Goal: Task Accomplishment & Management: Use online tool/utility

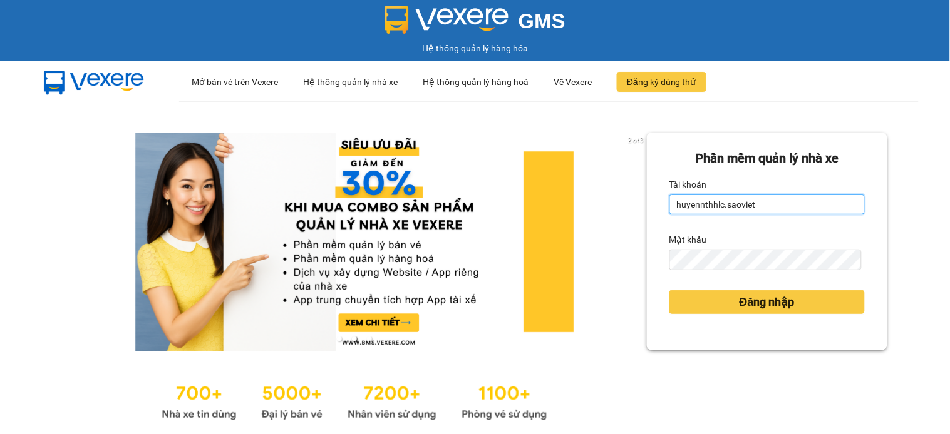
click at [750, 207] on input "huyennthhlc.saoviet" at bounding box center [766, 205] width 195 height 20
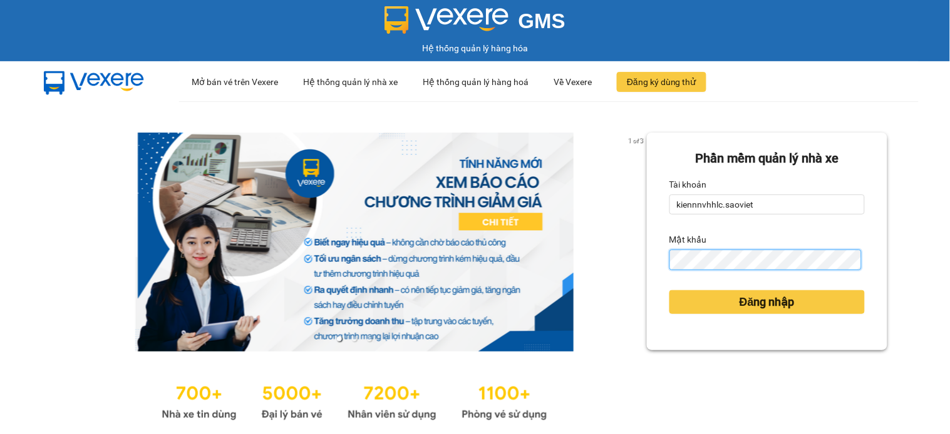
click at [669, 290] on button "Đăng nhập" at bounding box center [766, 302] width 195 height 24
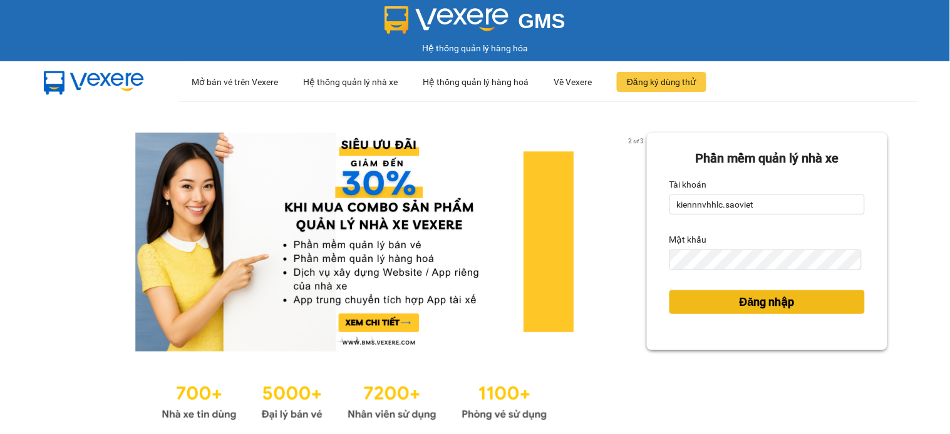
click at [739, 310] on span "Đăng nhập" at bounding box center [766, 303] width 55 height 18
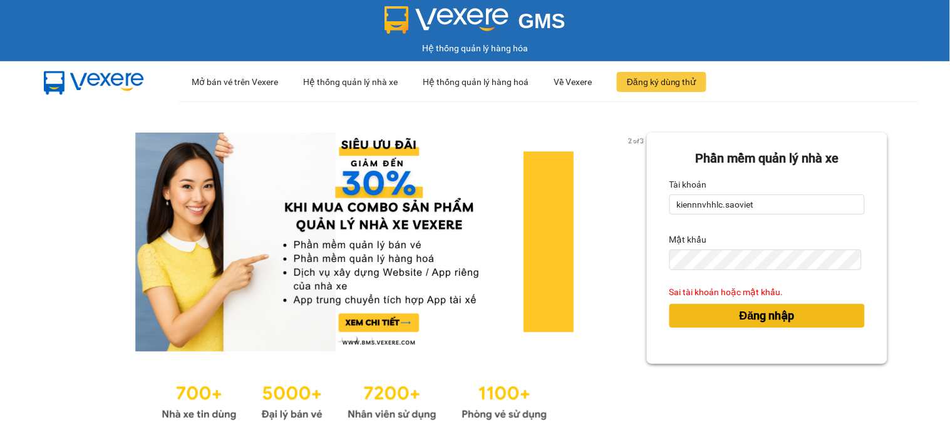
click at [760, 313] on span "Đăng nhập" at bounding box center [766, 316] width 55 height 18
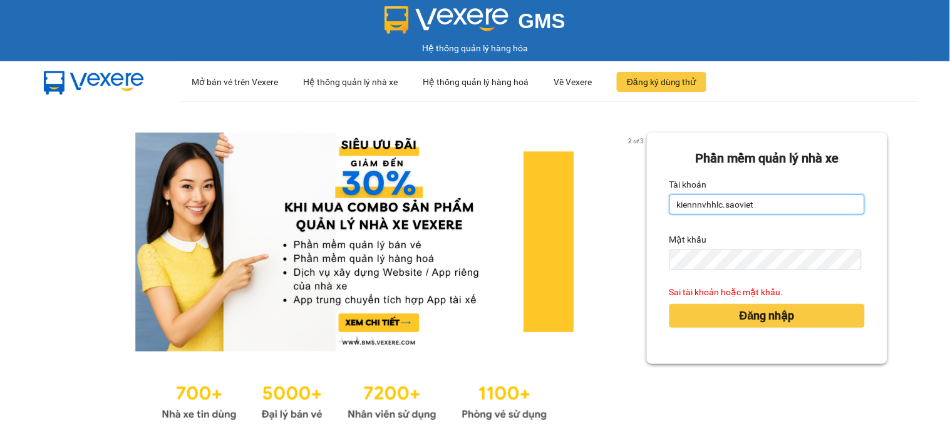
click at [746, 207] on input "kiennnvhhlc.saoviet" at bounding box center [766, 205] width 195 height 20
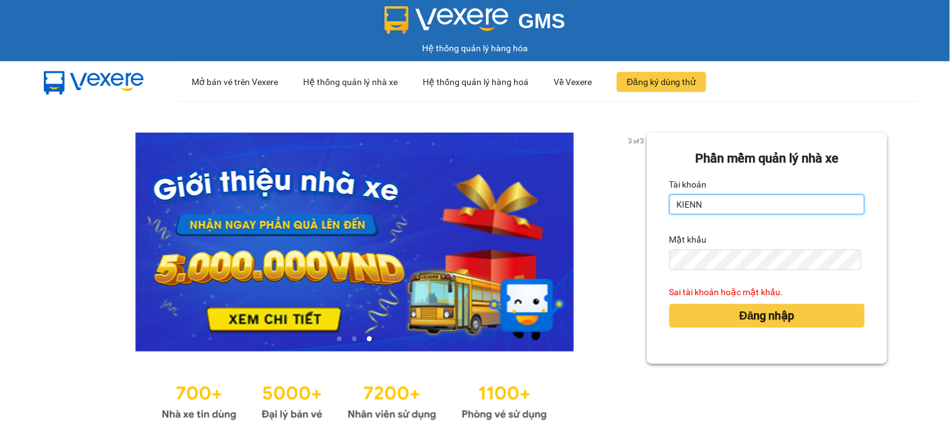
type input "kiennv_hhlc.saoviet"
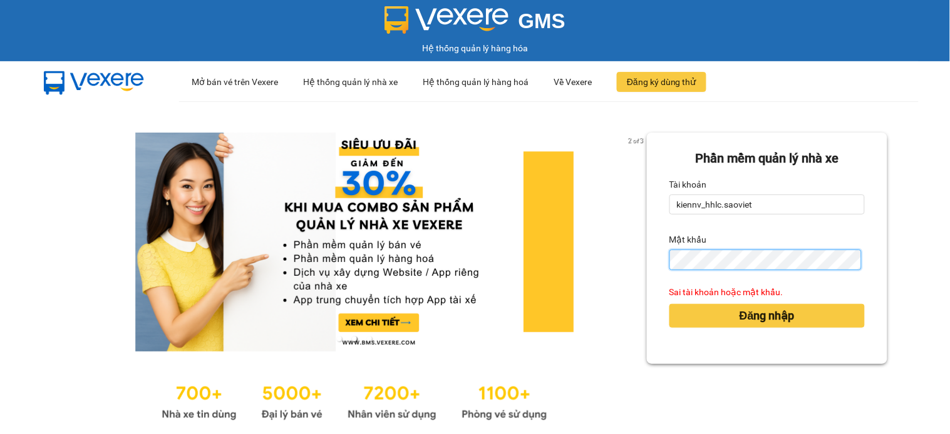
click at [669, 304] on button "Đăng nhập" at bounding box center [766, 316] width 195 height 24
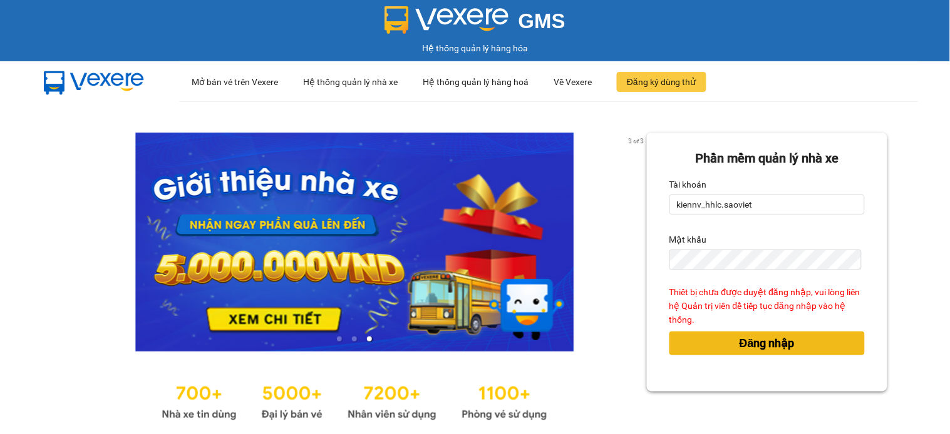
click at [739, 346] on span "Đăng nhập" at bounding box center [766, 344] width 55 height 18
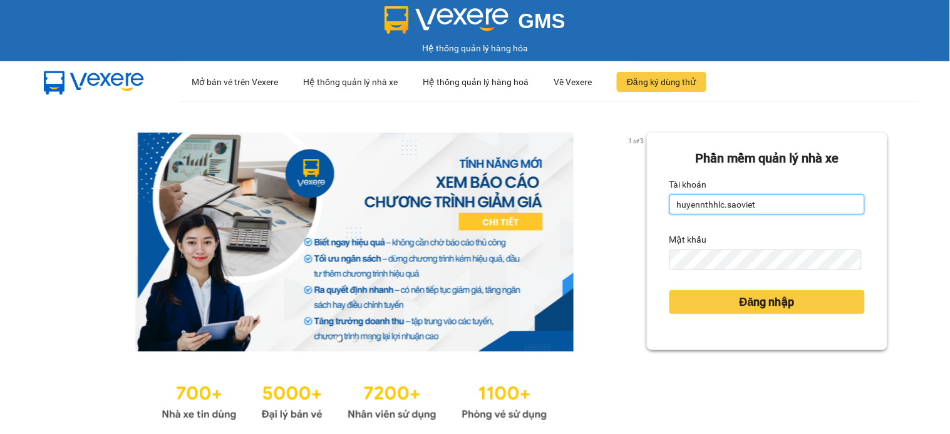
click at [786, 203] on input "huyennthhlc.saoviet" at bounding box center [766, 205] width 195 height 20
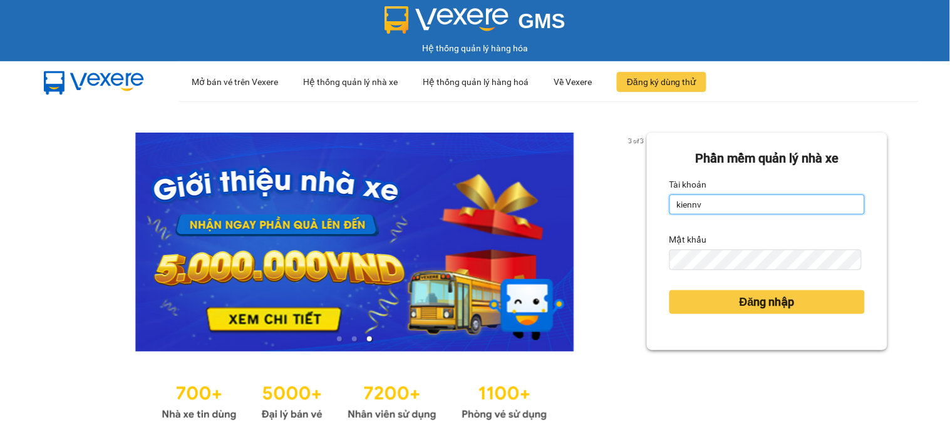
type input "kiennv_hhlc.saoviet"
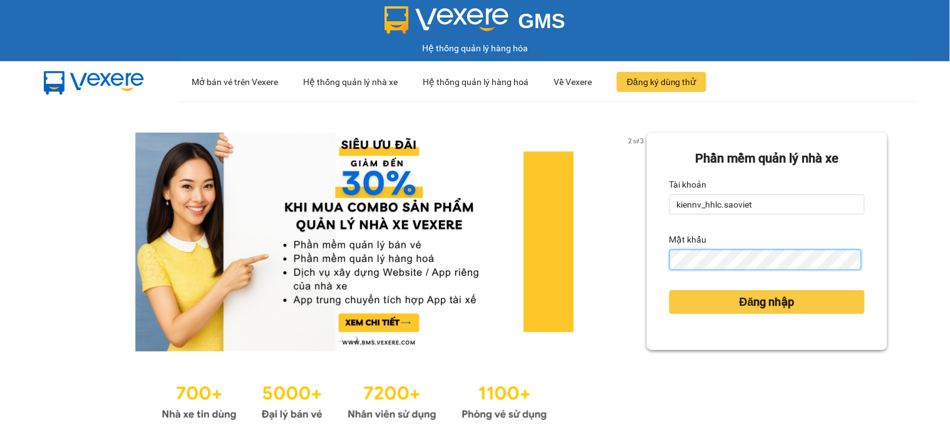
click at [669, 290] on button "Đăng nhập" at bounding box center [766, 302] width 195 height 24
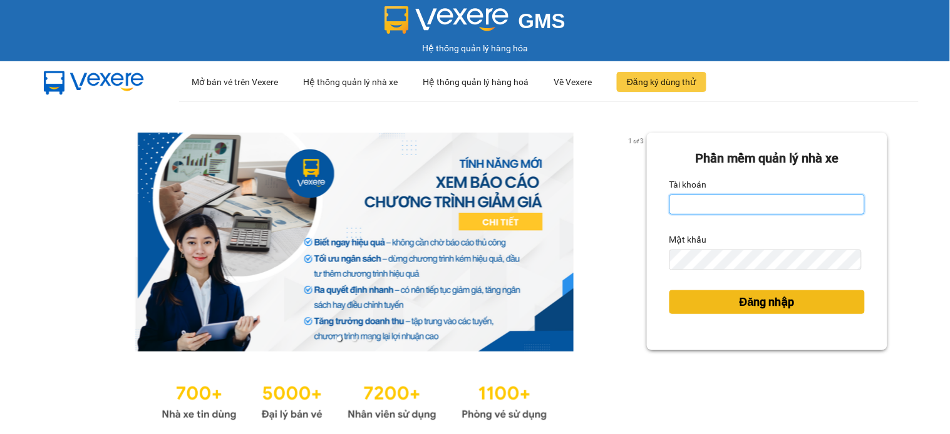
type input "huyennthhlc.saoviet"
click at [749, 305] on span "Đăng nhập" at bounding box center [766, 303] width 55 height 18
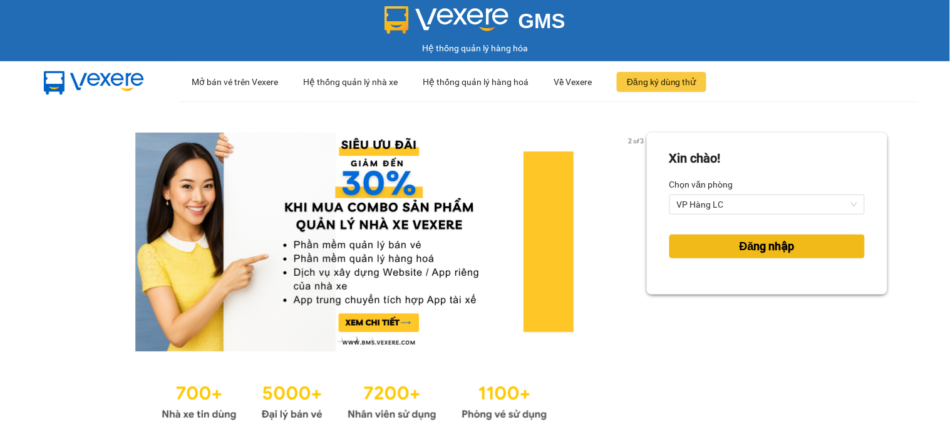
click at [747, 245] on span "Đăng nhập" at bounding box center [766, 247] width 55 height 18
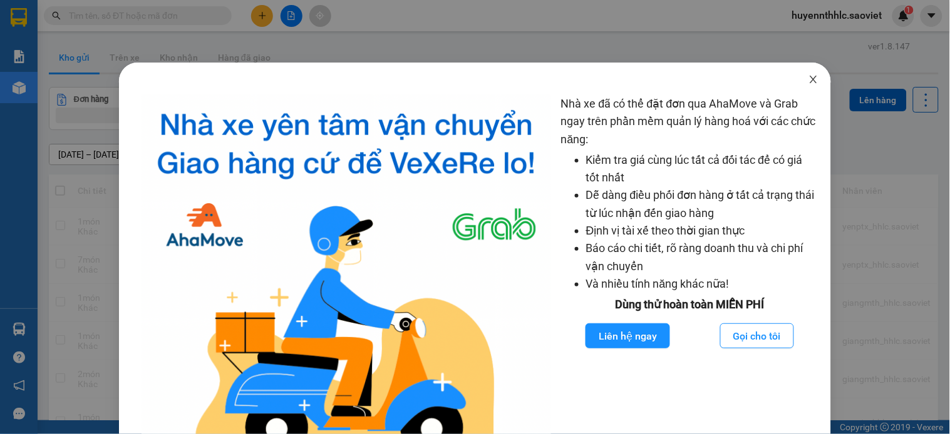
click at [808, 78] on icon "close" at bounding box center [813, 79] width 10 height 10
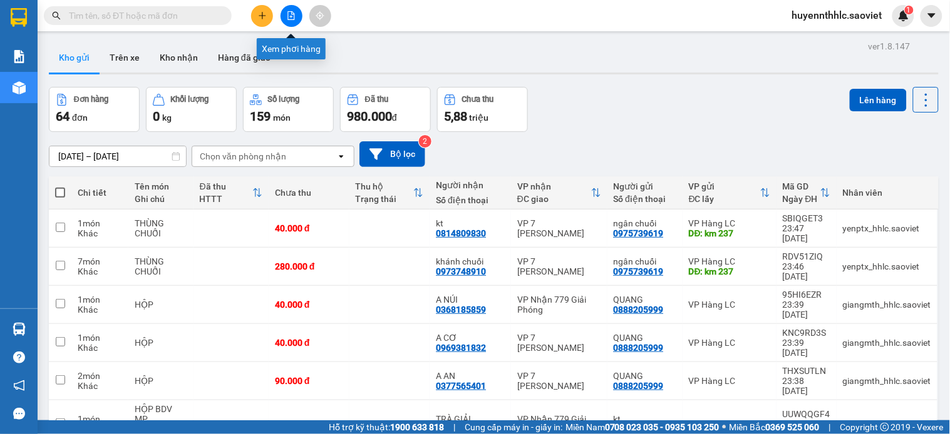
click at [289, 8] on button at bounding box center [291, 16] width 22 height 22
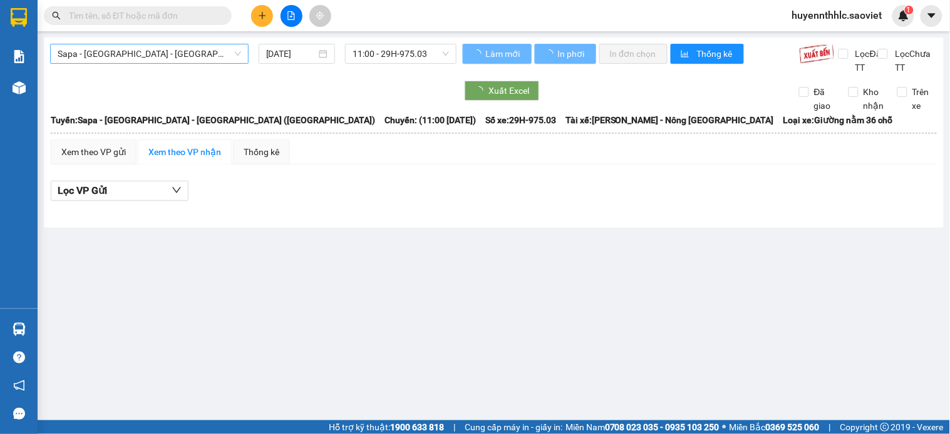
click at [178, 48] on span "Sapa - Lào Cai - Hà Nội (Giường)" at bounding box center [149, 53] width 183 height 19
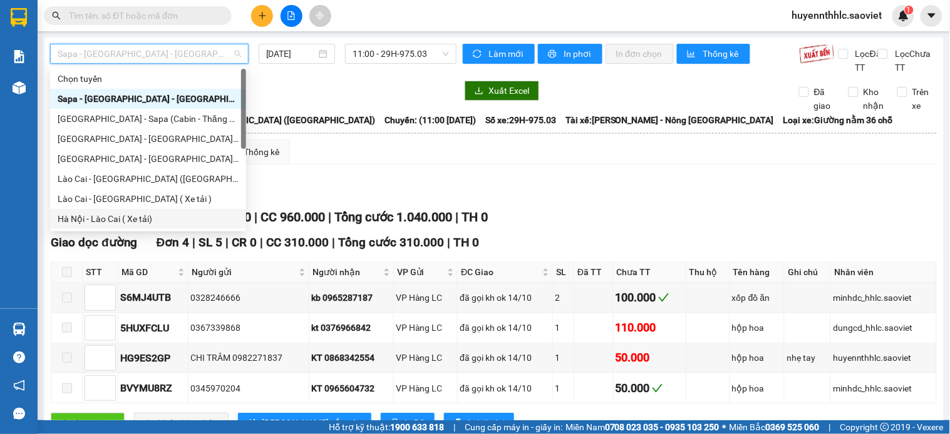
click at [178, 213] on div "Hà Nội - Lào Cai ( Xe tải)" at bounding box center [148, 219] width 181 height 14
type input "14/10/2025"
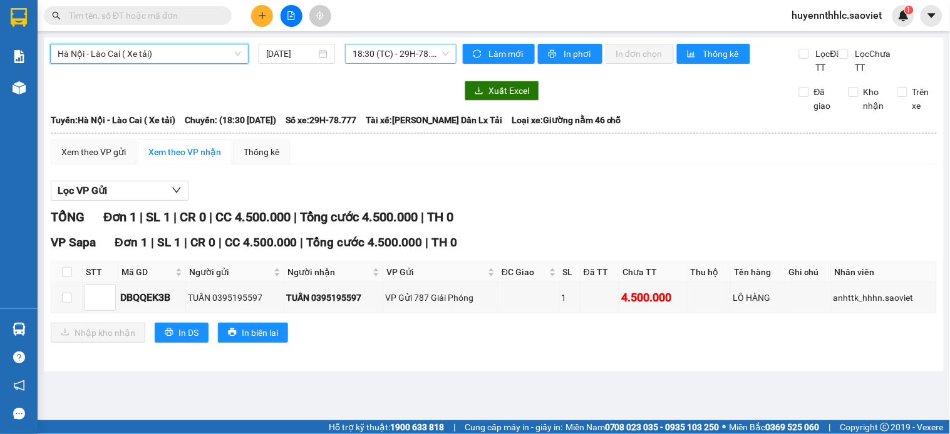
click at [369, 53] on span "18:30 (TC) - 29H-78.777" at bounding box center [400, 53] width 96 height 19
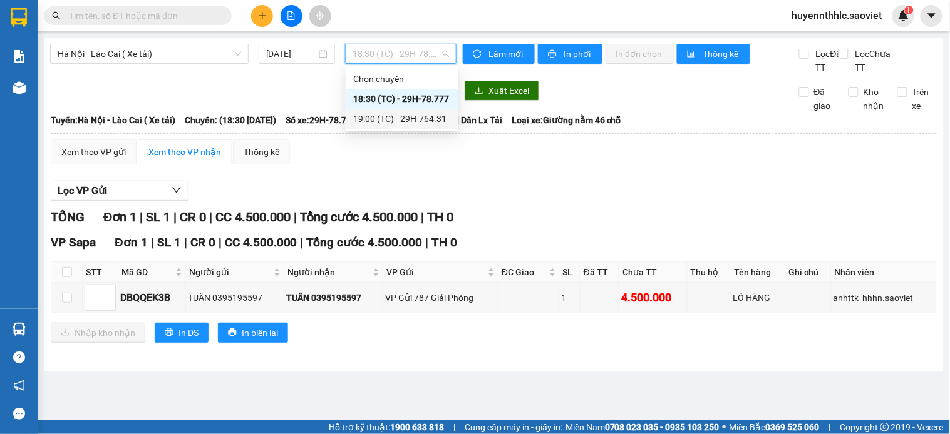
click at [644, 196] on div "Lọc VP Gửi" at bounding box center [494, 191] width 886 height 21
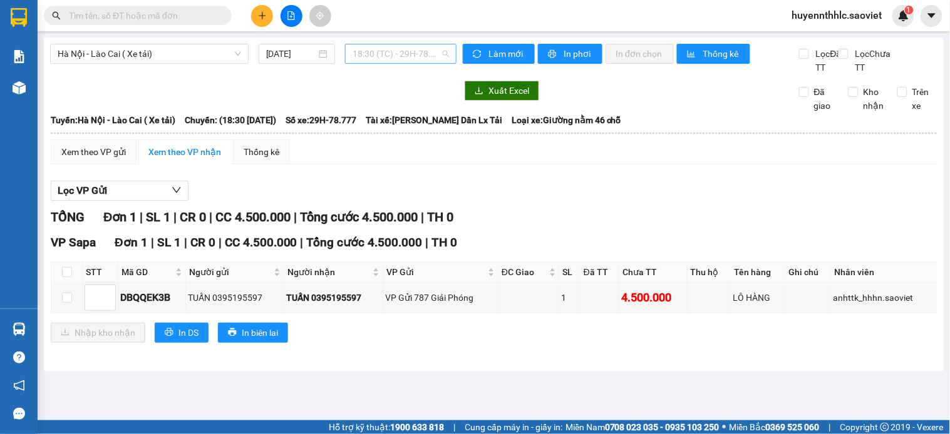
click at [378, 51] on span "18:30 (TC) - 29H-78.777" at bounding box center [400, 53] width 96 height 19
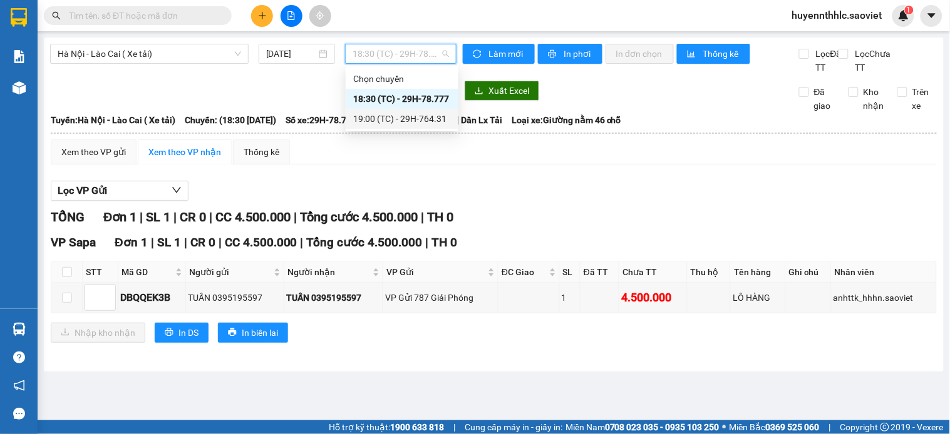
click at [404, 123] on div "19:00 (TC) - 29H-764.31" at bounding box center [402, 119] width 98 height 14
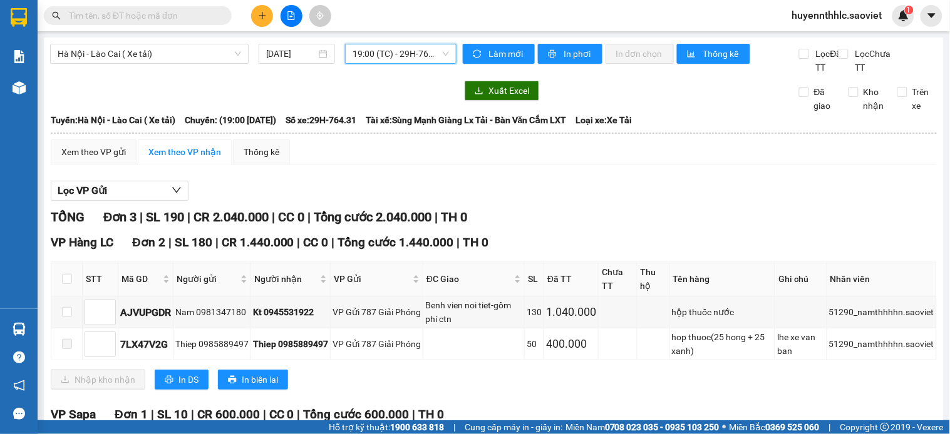
click at [399, 51] on span "19:00 (TC) - 29H-764.31" at bounding box center [400, 53] width 96 height 19
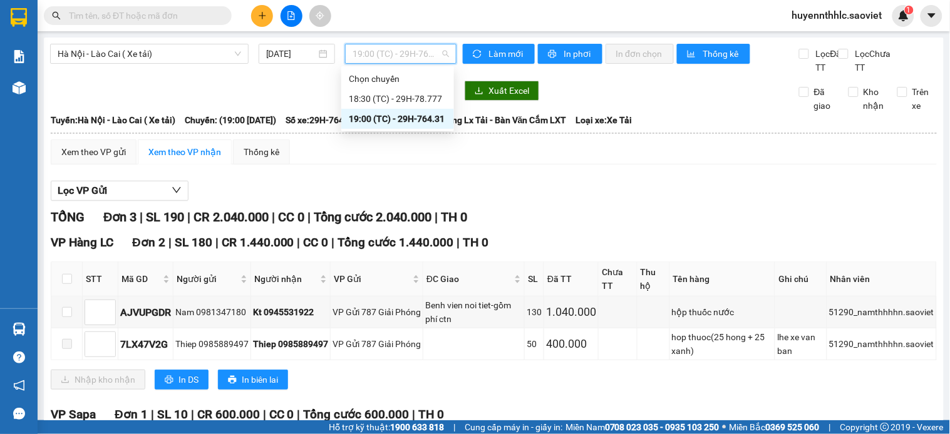
click at [468, 165] on div "Xem theo VP gửi Xem theo VP nhận Thống kê" at bounding box center [494, 152] width 886 height 25
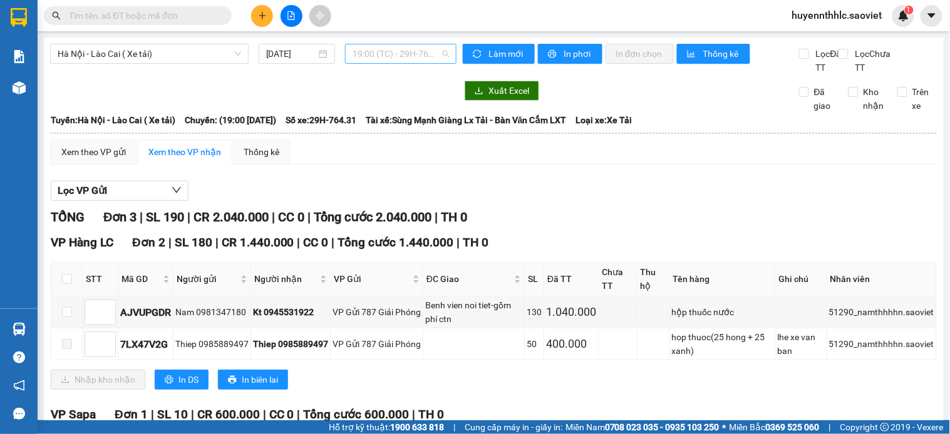
click at [389, 53] on span "19:00 (TC) - 29H-764.31" at bounding box center [400, 53] width 96 height 19
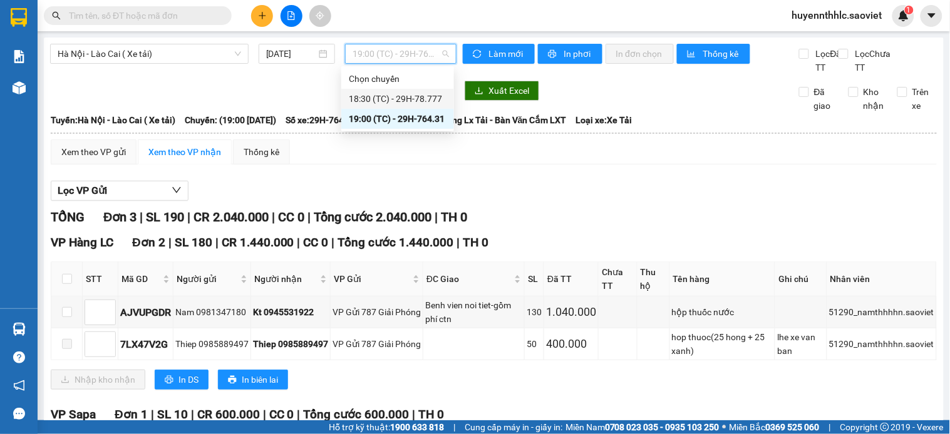
click at [409, 102] on div "18:30 (TC) - 29H-78.777" at bounding box center [398, 99] width 98 height 14
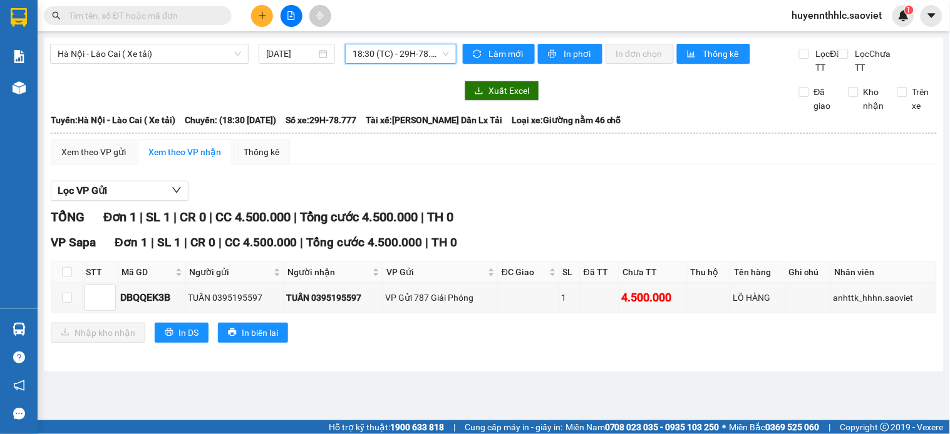
click at [404, 61] on span "18:30 (TC) - 29H-78.777" at bounding box center [400, 53] width 96 height 19
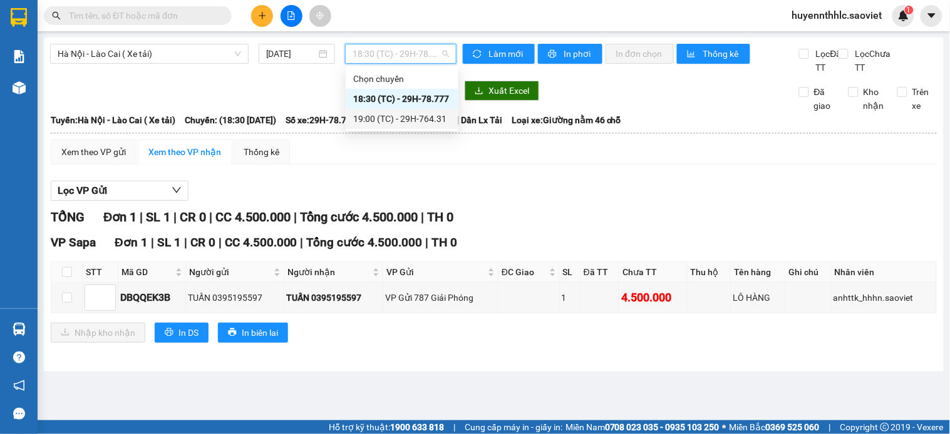
click at [424, 123] on div "19:00 (TC) - 29H-764.31" at bounding box center [402, 119] width 98 height 14
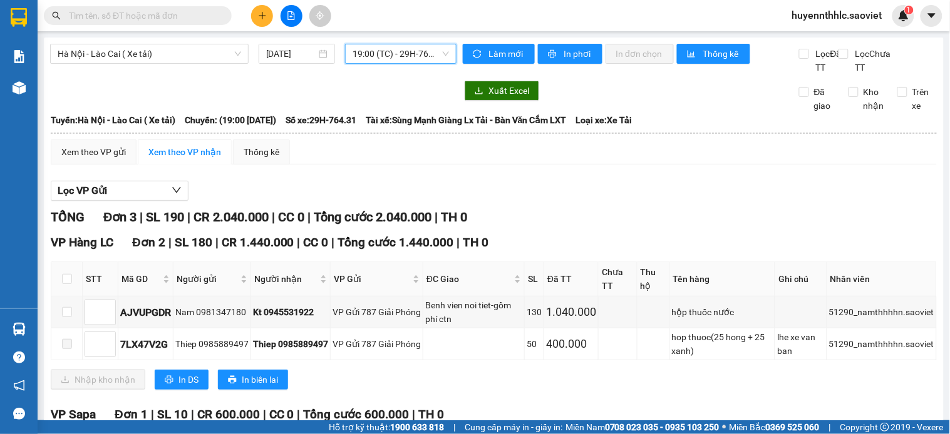
click at [418, 54] on span "19:00 (TC) - 29H-764.31" at bounding box center [400, 53] width 96 height 19
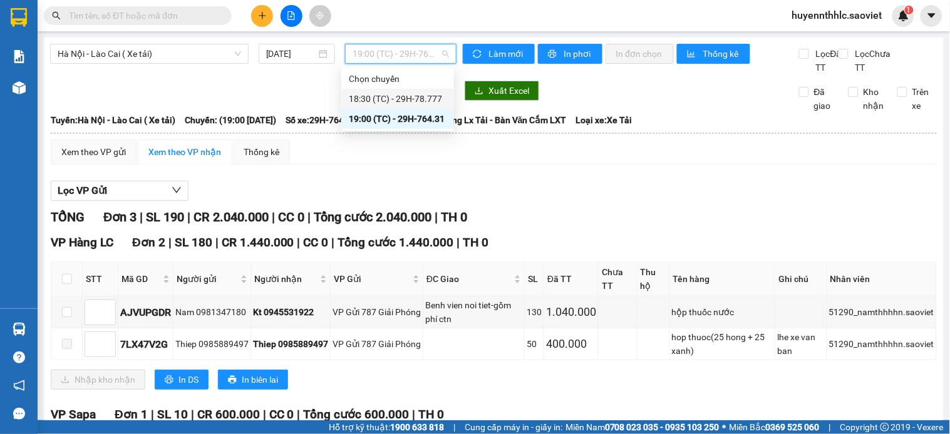
click at [416, 105] on div "18:30 (TC) - 29H-78.777" at bounding box center [398, 99] width 98 height 14
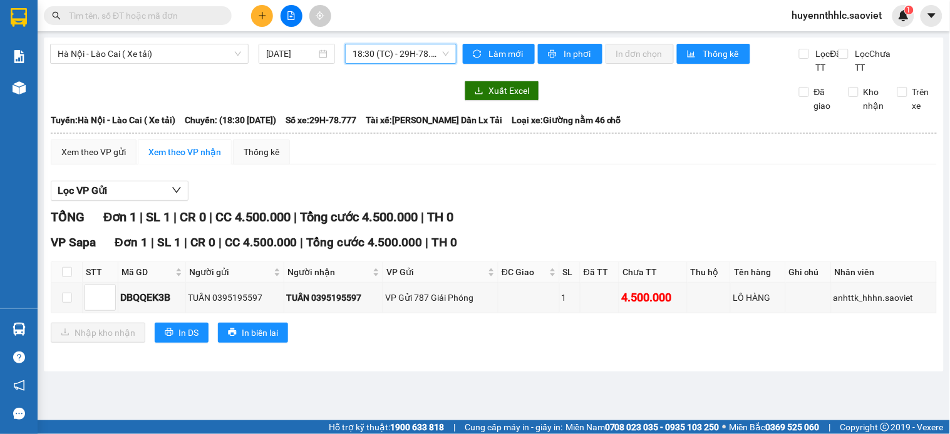
click at [374, 53] on span "18:30 (TC) - 29H-78.777" at bounding box center [400, 53] width 96 height 19
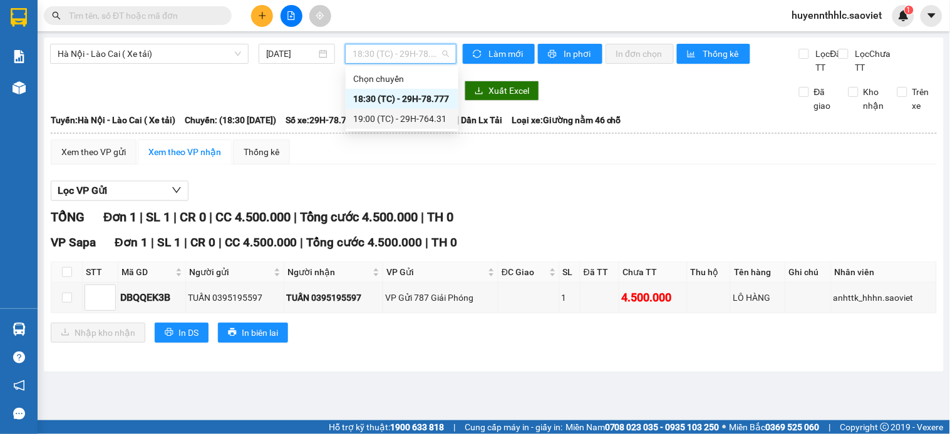
click at [414, 117] on div "19:00 (TC) - 29H-764.31" at bounding box center [402, 119] width 98 height 14
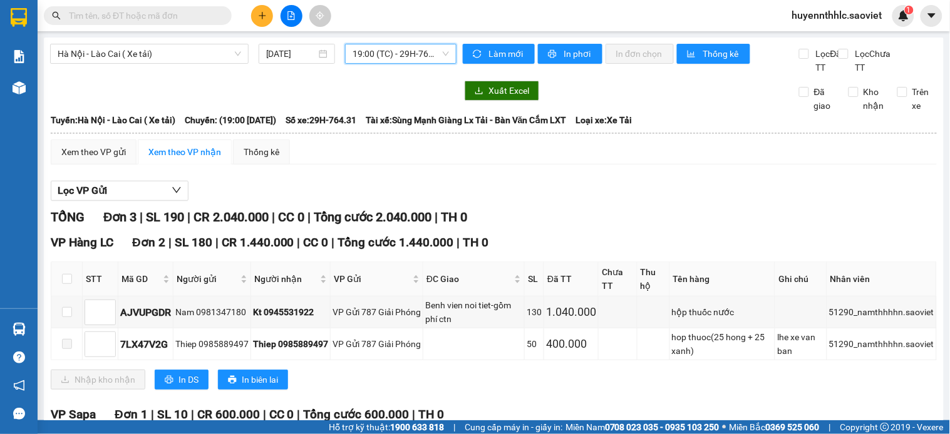
scroll to position [143, 0]
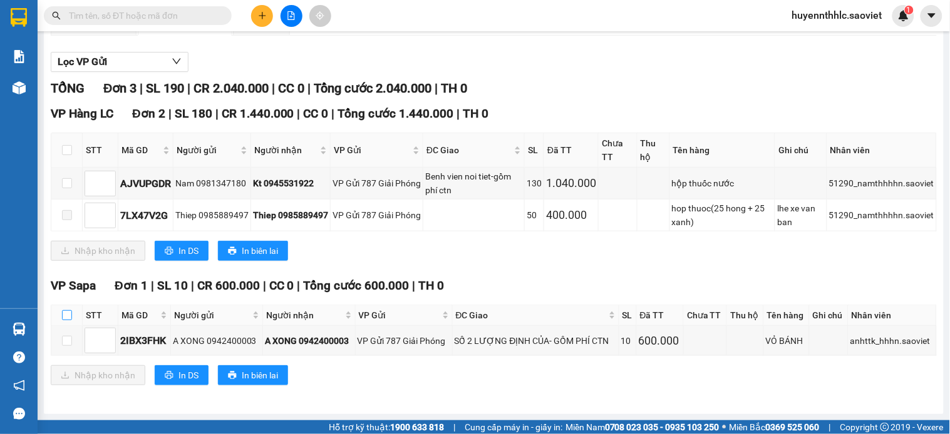
click at [62, 312] on input "checkbox" at bounding box center [67, 315] width 10 height 10
checkbox input "true"
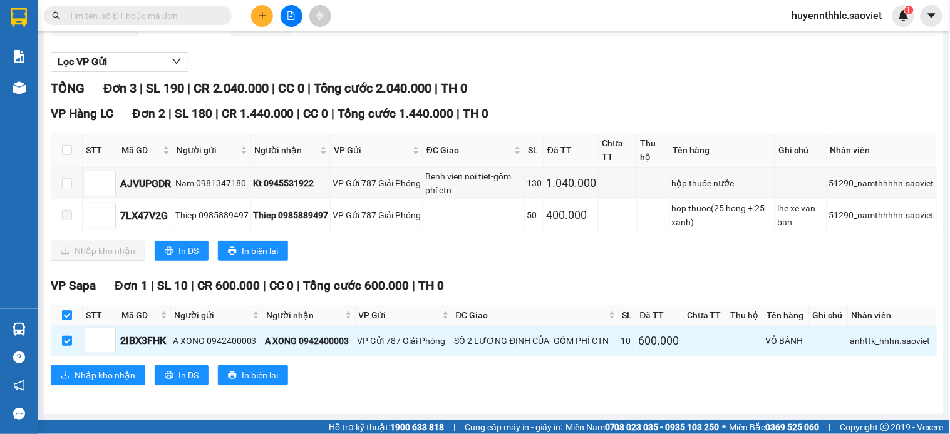
scroll to position [0, 0]
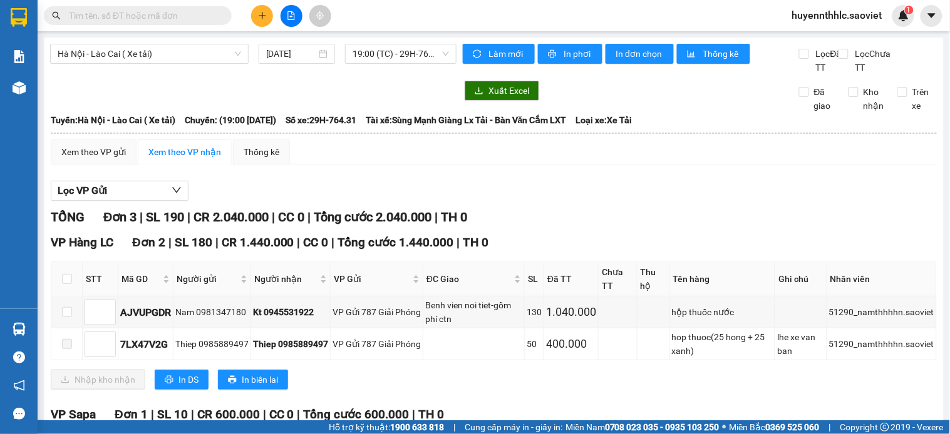
click at [693, 165] on div "Xem theo VP gửi Xem theo VP nhận Thống kê" at bounding box center [494, 152] width 886 height 25
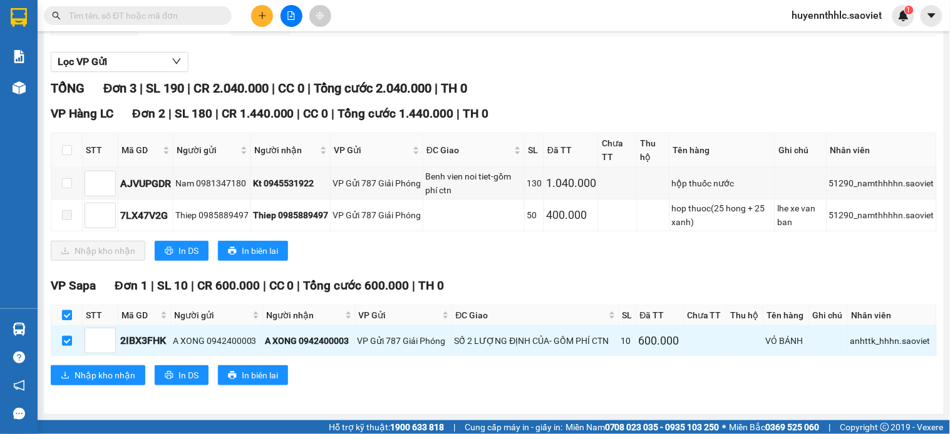
click at [67, 315] on input "checkbox" at bounding box center [67, 315] width 10 height 10
checkbox input "false"
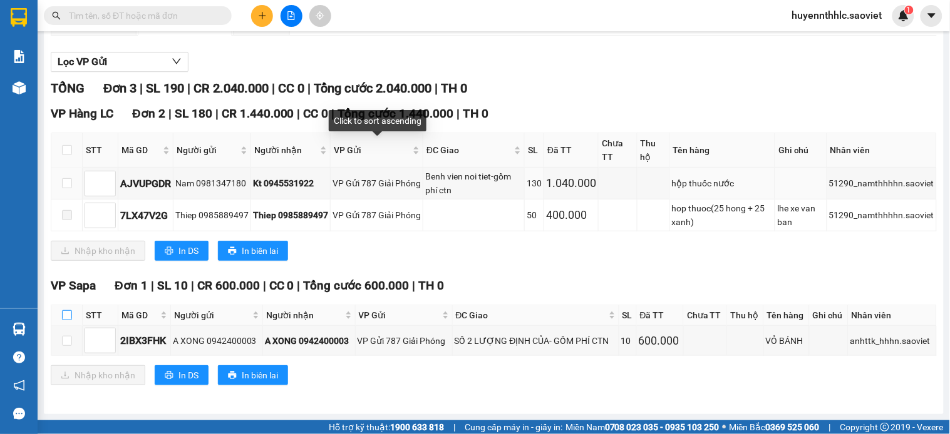
scroll to position [0, 0]
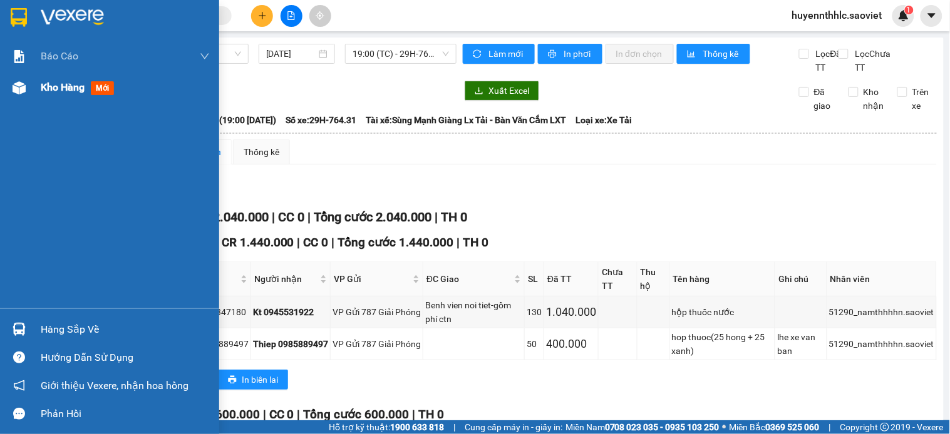
click at [55, 89] on span "Kho hàng" at bounding box center [63, 87] width 44 height 12
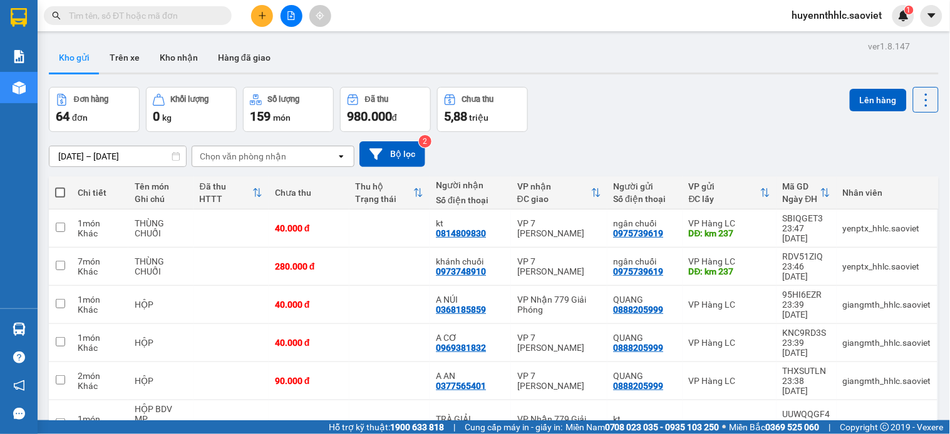
click at [290, 15] on icon "file-add" at bounding box center [291, 15] width 9 height 9
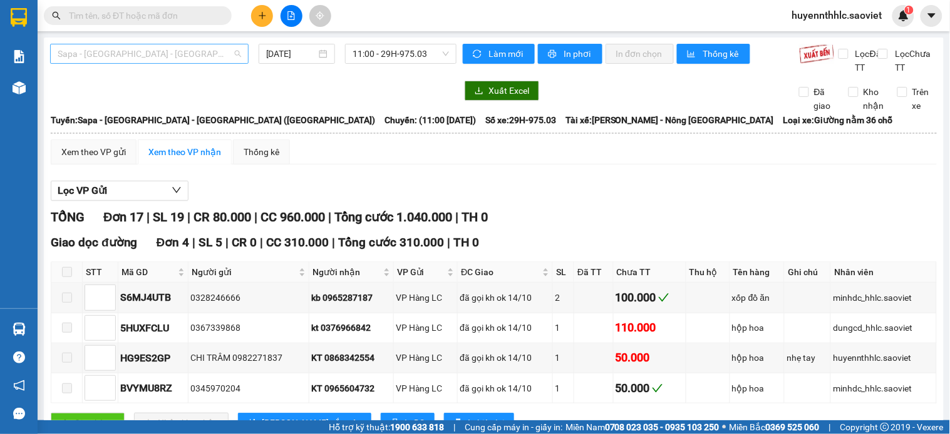
click at [153, 60] on span "Sapa - Lào Cai - Hà Nội (Giường)" at bounding box center [149, 53] width 183 height 19
click at [142, 45] on span "Sapa - Lào Cai - Hà Nội (Giường)" at bounding box center [149, 53] width 183 height 19
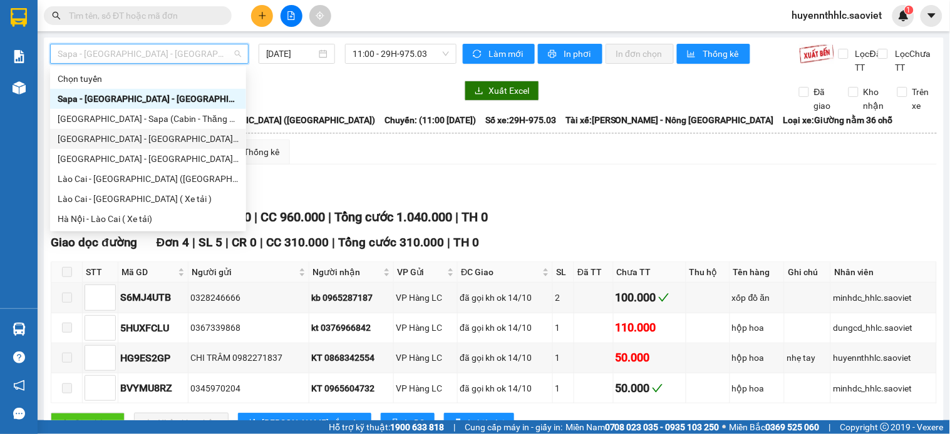
scroll to position [100, 0]
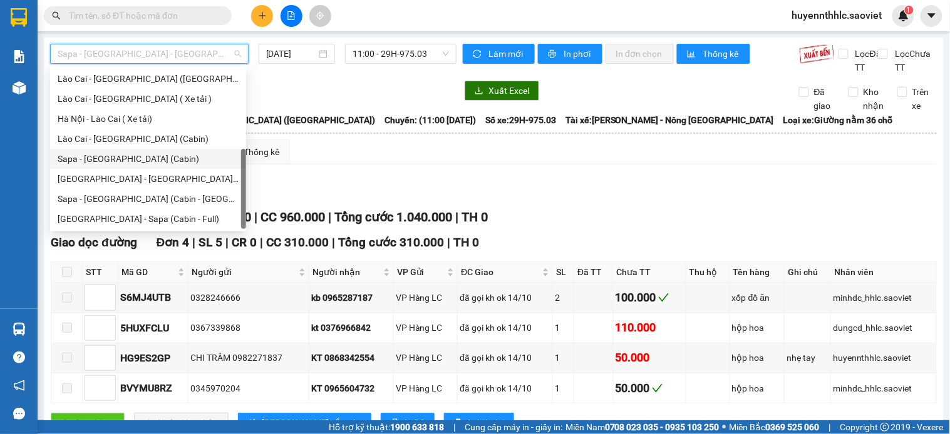
drag, startPoint x: 134, startPoint y: 156, endPoint x: 220, endPoint y: 90, distance: 109.3
click at [134, 155] on div "Sapa - Hà Nội (Cabin)" at bounding box center [148, 159] width 181 height 14
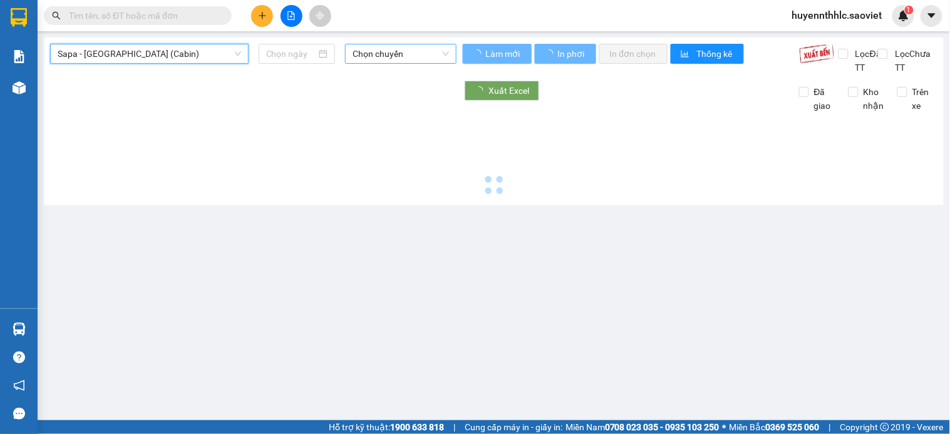
click at [397, 53] on span "Chọn chuyến" at bounding box center [400, 53] width 96 height 19
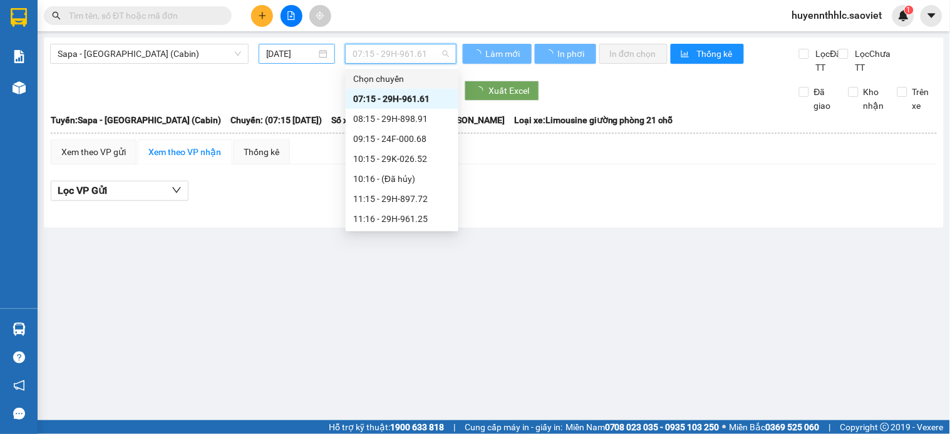
click at [293, 60] on input "15/10/2025" at bounding box center [291, 54] width 51 height 14
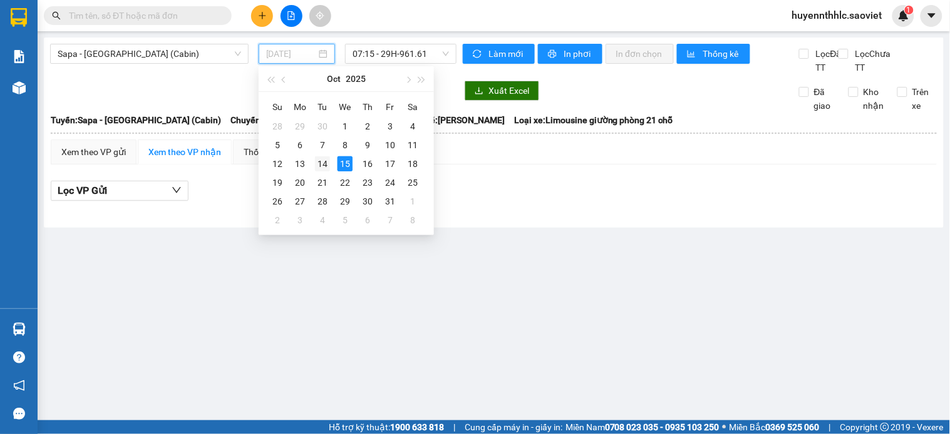
click at [322, 158] on div "14" at bounding box center [322, 163] width 15 height 15
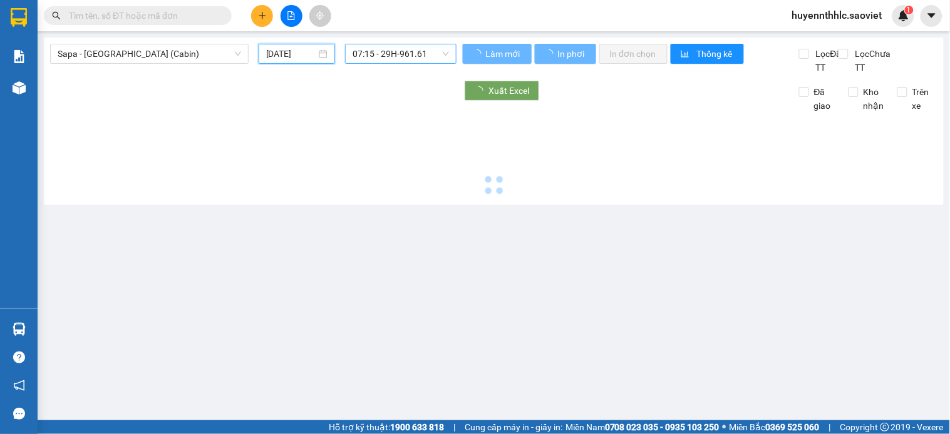
type input "14/10/2025"
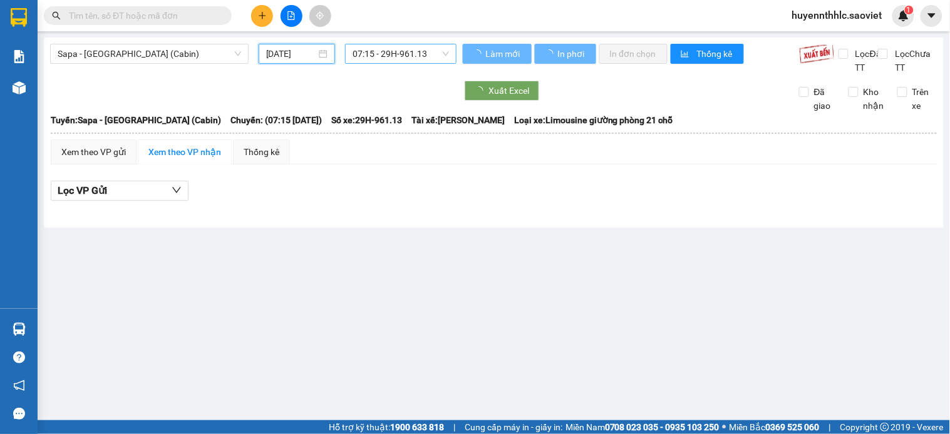
click at [376, 56] on span "07:15 - 29H-961.13" at bounding box center [400, 53] width 96 height 19
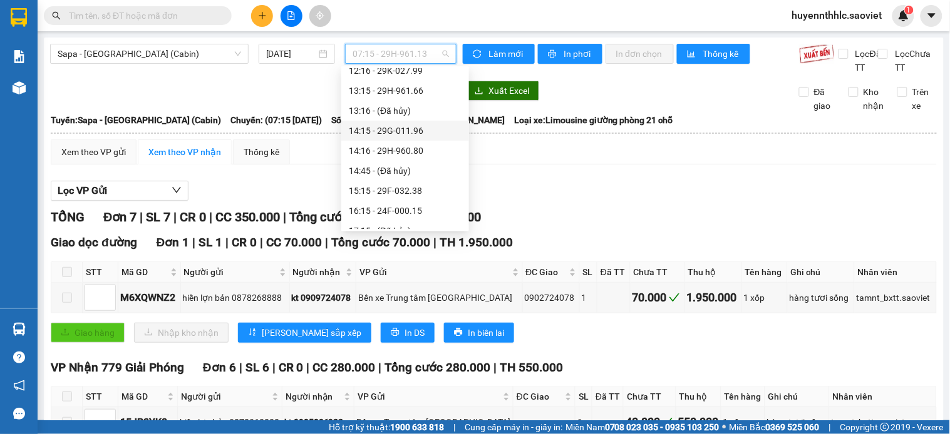
scroll to position [461, 0]
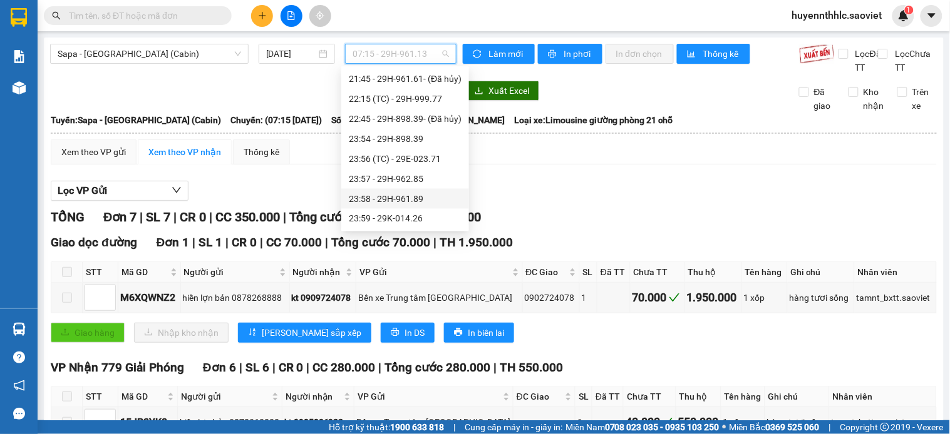
click at [430, 194] on div "23:58 - 29H-961.89" at bounding box center [405, 199] width 113 height 14
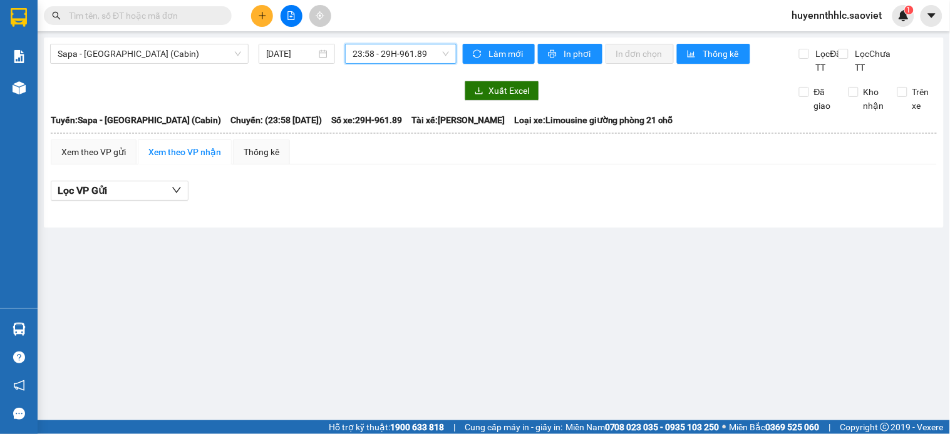
click at [376, 61] on span "23:58 - 29H-961.89" at bounding box center [400, 53] width 96 height 19
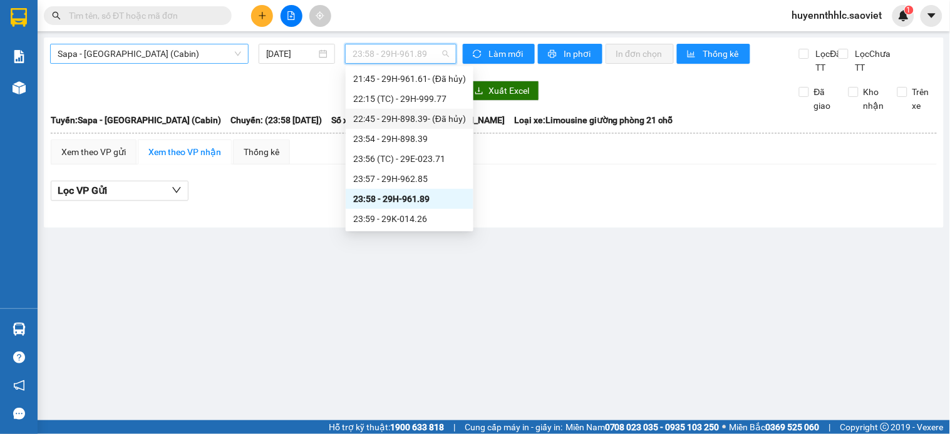
click at [103, 50] on span "Sapa - Hà Nội (Cabin)" at bounding box center [149, 53] width 183 height 19
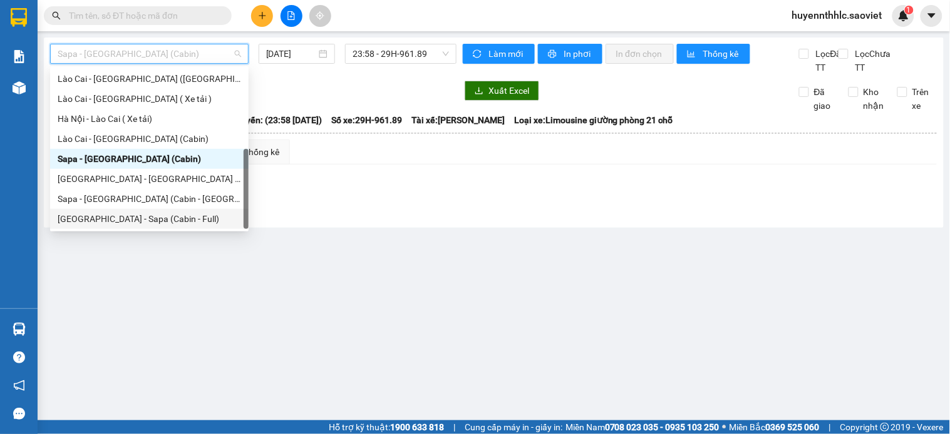
click at [154, 218] on div "Hà Nội - Sapa (Cabin - Full)" at bounding box center [149, 219] width 183 height 14
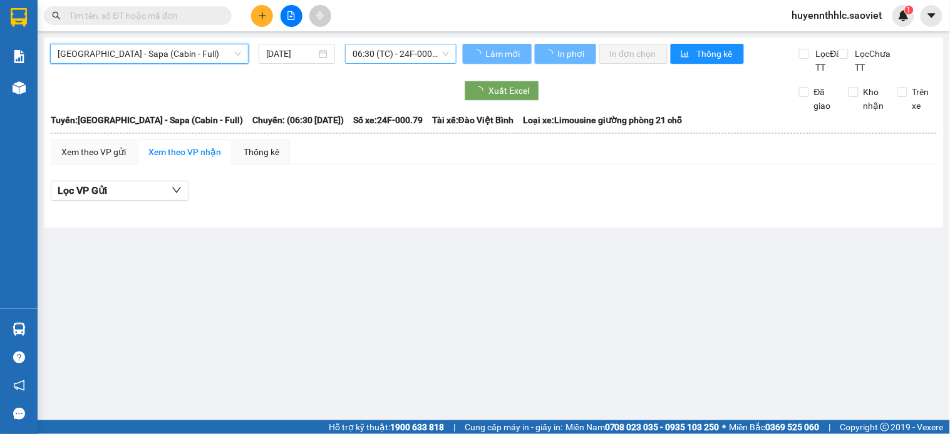
click at [403, 46] on span "06:30 (TC) - 24F-000.79" at bounding box center [400, 53] width 96 height 19
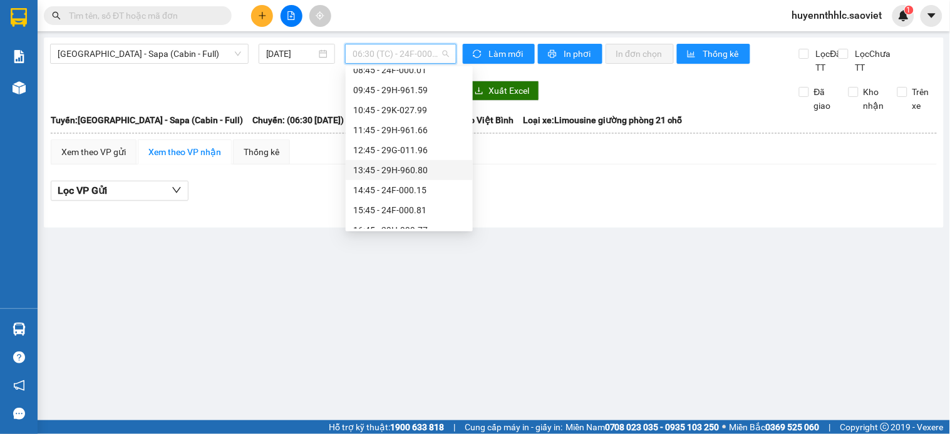
scroll to position [200, 0]
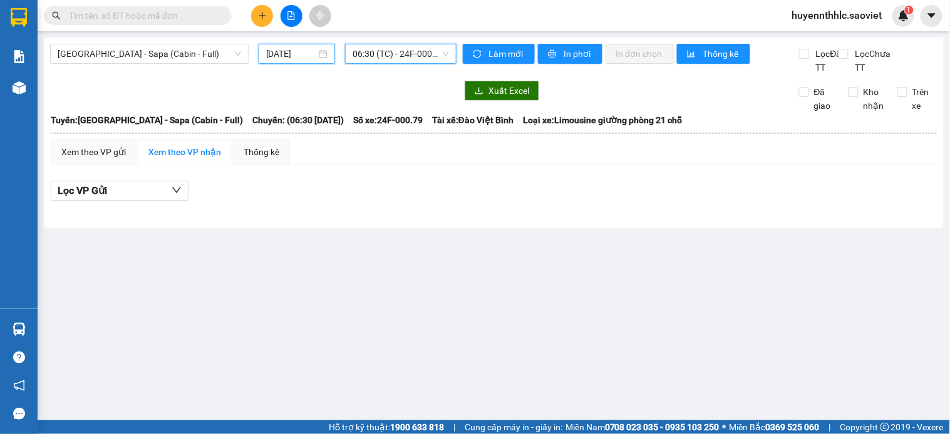
click at [295, 53] on input "15/10/2025" at bounding box center [291, 54] width 51 height 14
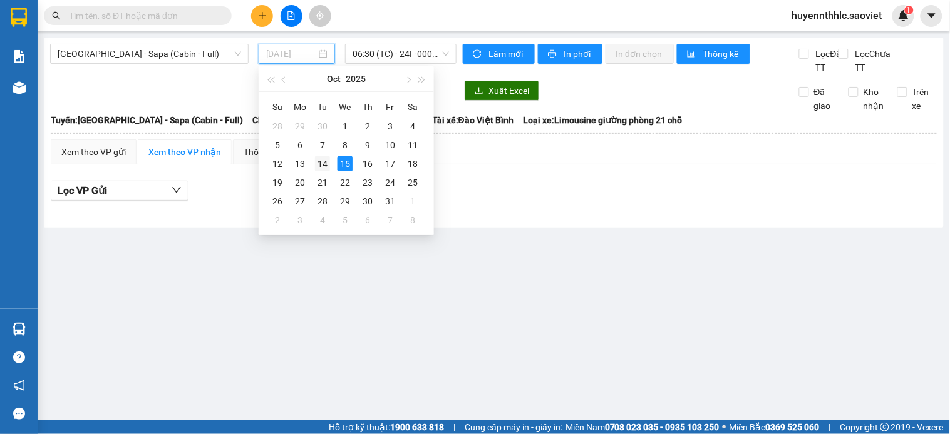
click at [327, 161] on div "14" at bounding box center [322, 163] width 15 height 15
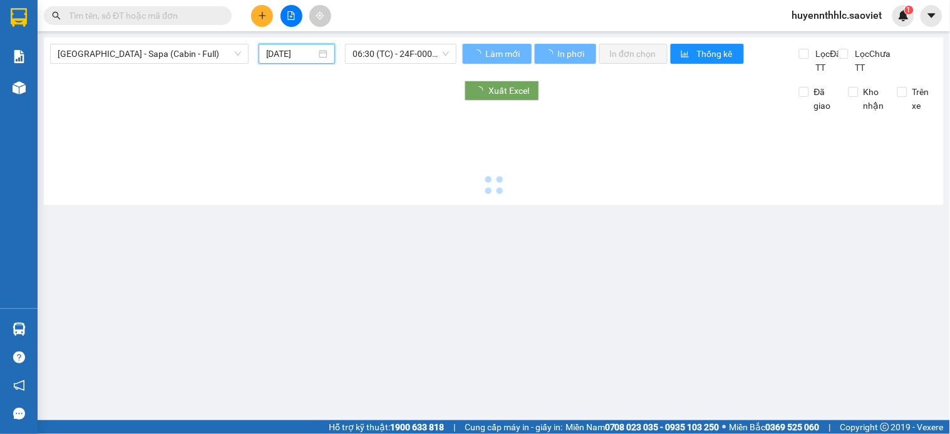
type input "14/10/2025"
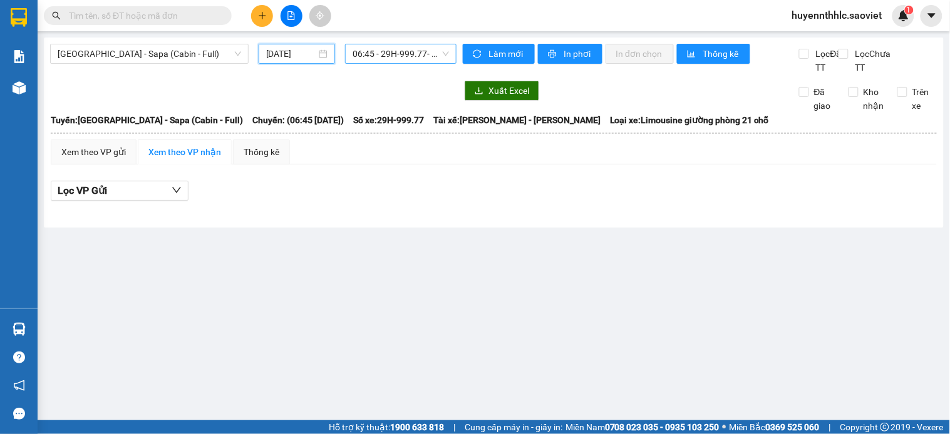
click at [422, 54] on span "06:45 - 29H-999.77 - (Đã hủy)" at bounding box center [400, 53] width 96 height 19
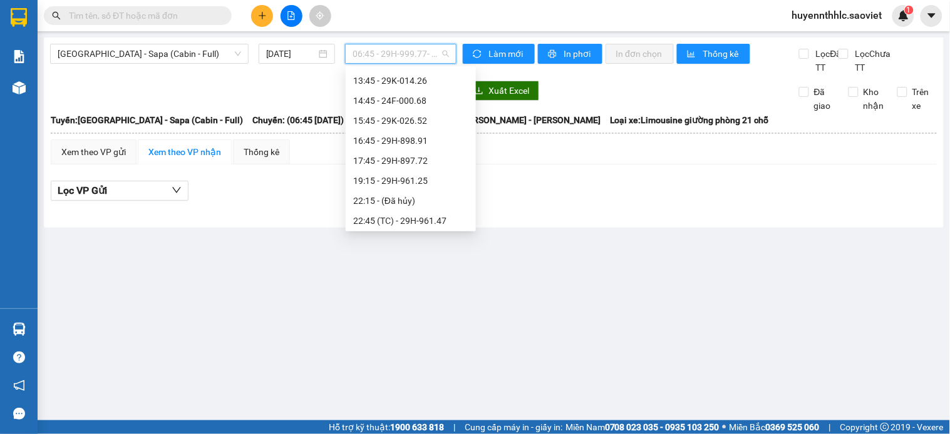
scroll to position [200, 0]
click at [430, 133] on div "19:15 - 29H-961.25" at bounding box center [410, 139] width 115 height 14
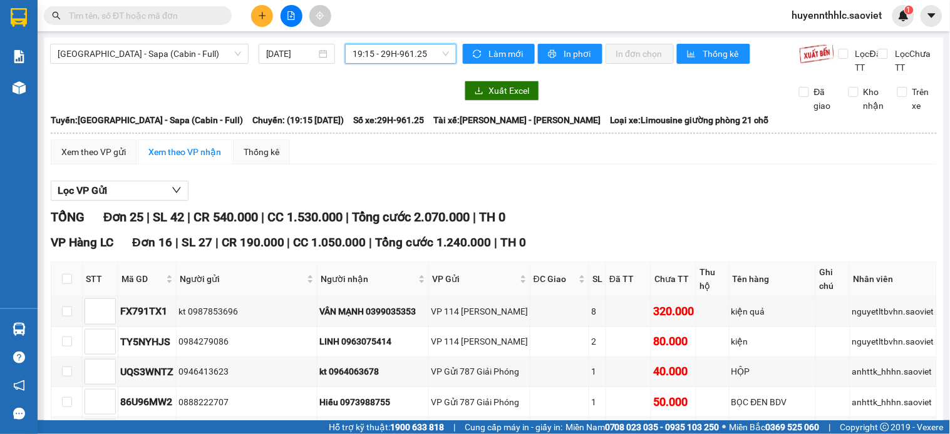
click at [96, 64] on div "Hà Nội - Sapa (Cabin - Full) 14/10/2025 19:15 19:15 - 29H-961.25" at bounding box center [253, 59] width 406 height 31
click at [136, 46] on span "Hà Nội - Sapa (Cabin - Full)" at bounding box center [149, 53] width 183 height 19
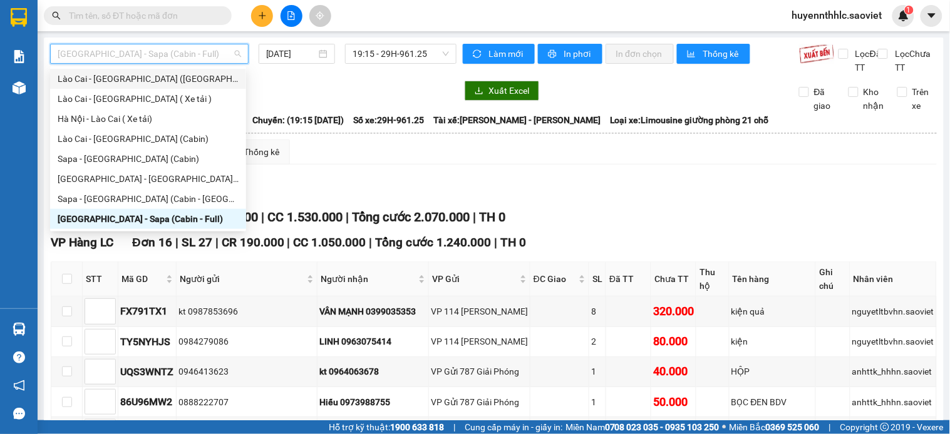
click at [141, 81] on div "Lào Cai - Hà Nội (Giường)" at bounding box center [148, 79] width 181 height 14
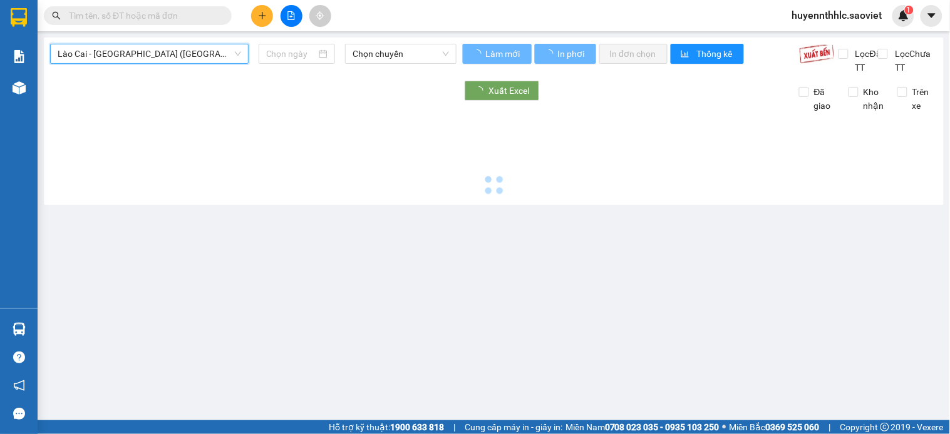
type input "15/10/2025"
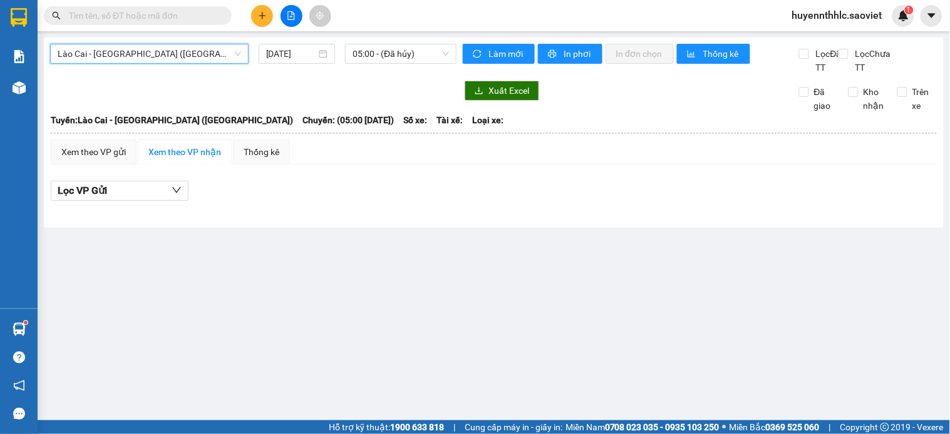
drag, startPoint x: 158, startPoint y: 70, endPoint x: 157, endPoint y: 59, distance: 10.7
click at [158, 68] on div "Lào Cai - Hà Nội (Giường) Lào Cai - Hà Nội (Giường) 15/10/2025 05:00 - (Đã hủy)" at bounding box center [253, 59] width 406 height 31
click at [156, 58] on span "Lào Cai - Hà Nội (Giường)" at bounding box center [149, 53] width 183 height 19
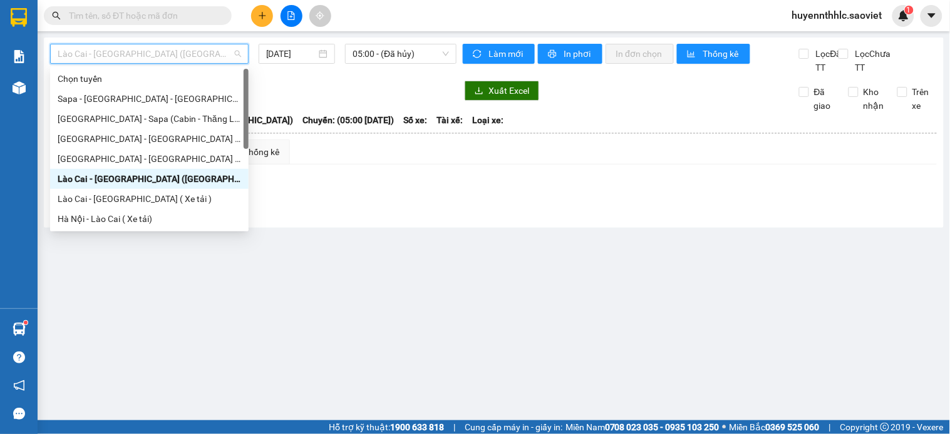
scroll to position [100, 0]
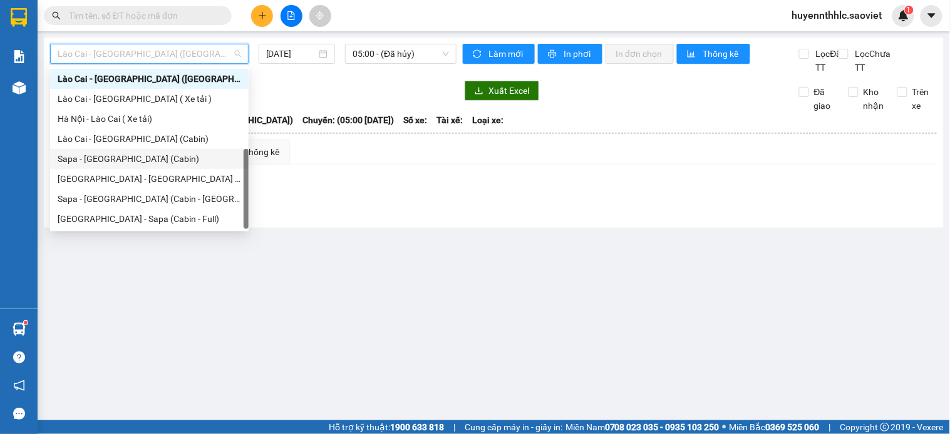
click at [117, 155] on div "Sapa - Hà Nội (Cabin)" at bounding box center [149, 159] width 183 height 14
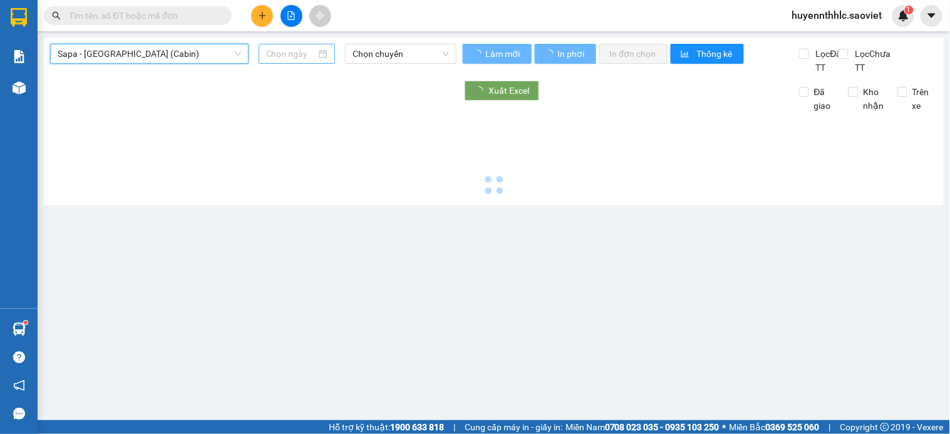
click at [292, 51] on input at bounding box center [291, 54] width 51 height 14
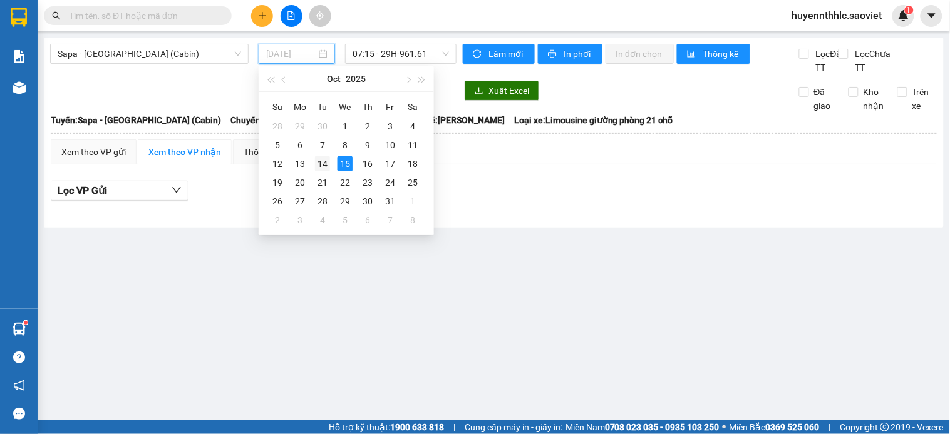
click at [318, 158] on div "14" at bounding box center [322, 163] width 15 height 15
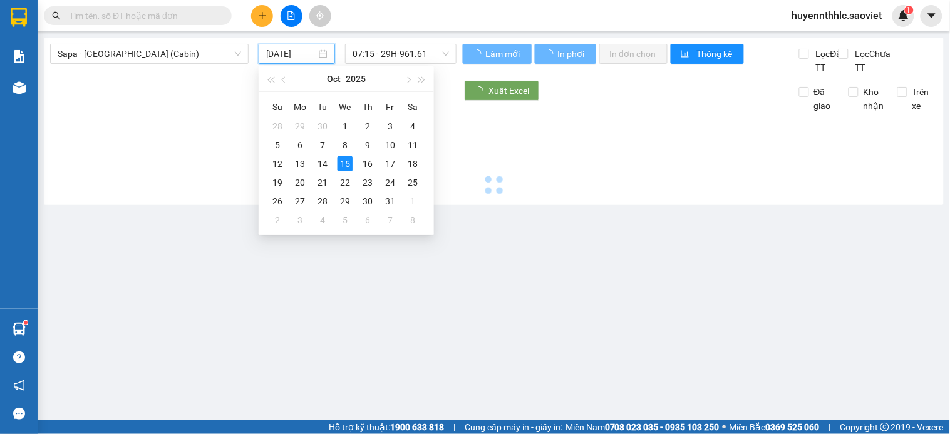
type input "14/10/2025"
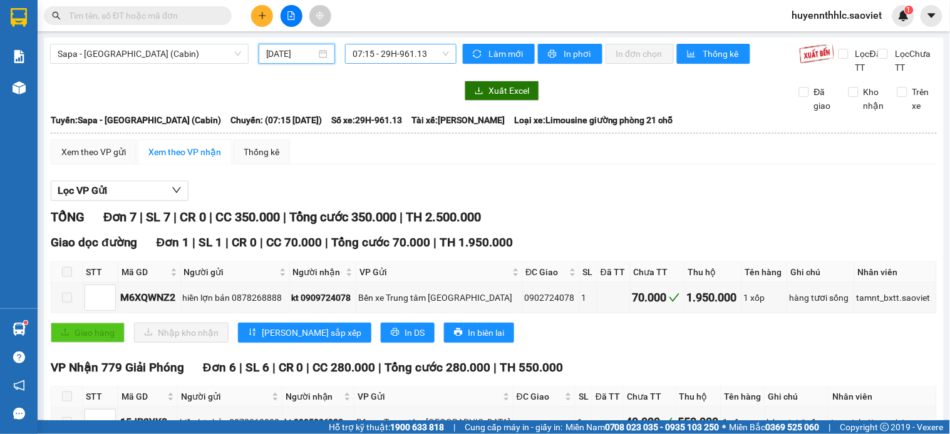
click at [386, 57] on span "07:15 - 29H-961.13" at bounding box center [400, 53] width 96 height 19
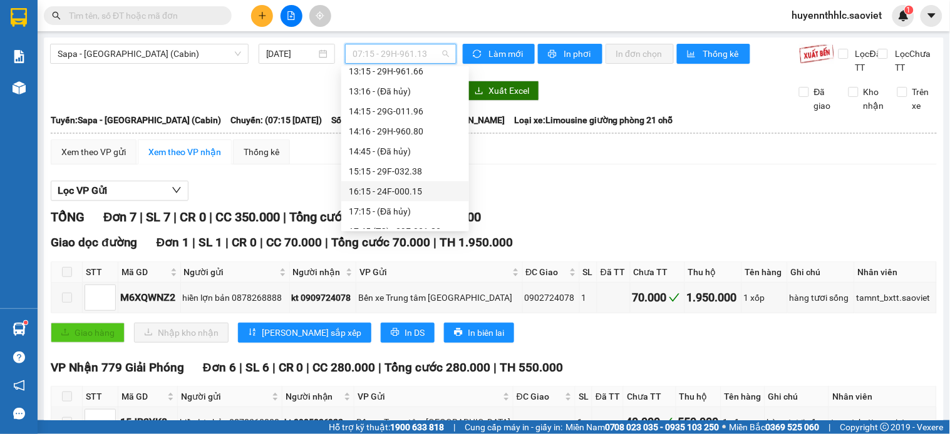
scroll to position [461, 0]
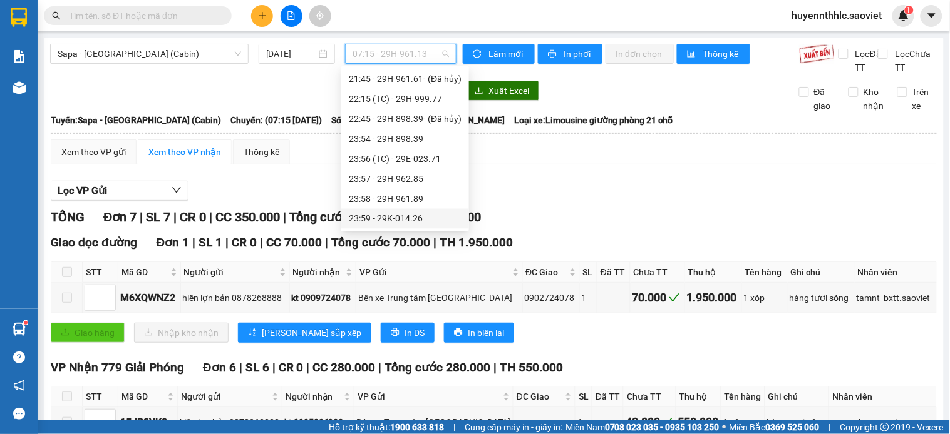
click at [423, 213] on div "23:59 - 29K-014.26" at bounding box center [405, 219] width 113 height 14
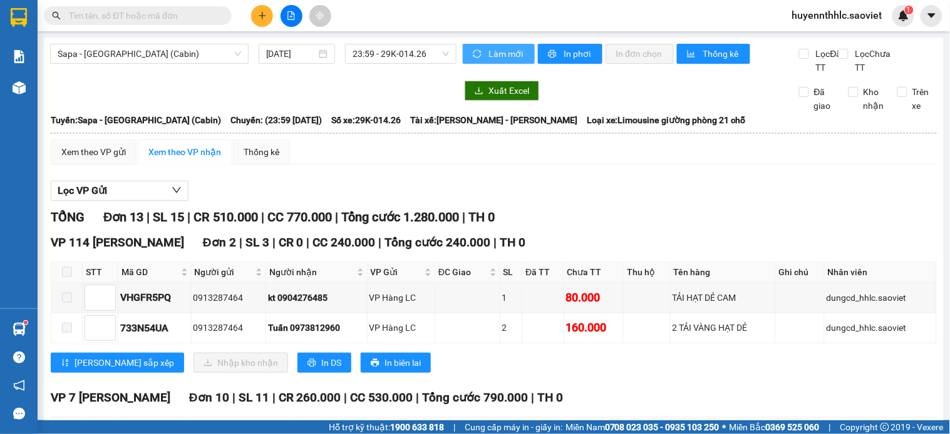
click at [499, 55] on span "Làm mới" at bounding box center [506, 54] width 36 height 14
click at [840, 16] on span "huyennthhlc.saoviet" at bounding box center [837, 16] width 110 height 16
click at [828, 39] on span "Đăng xuất" at bounding box center [843, 39] width 83 height 14
